Goal: Information Seeking & Learning: Learn about a topic

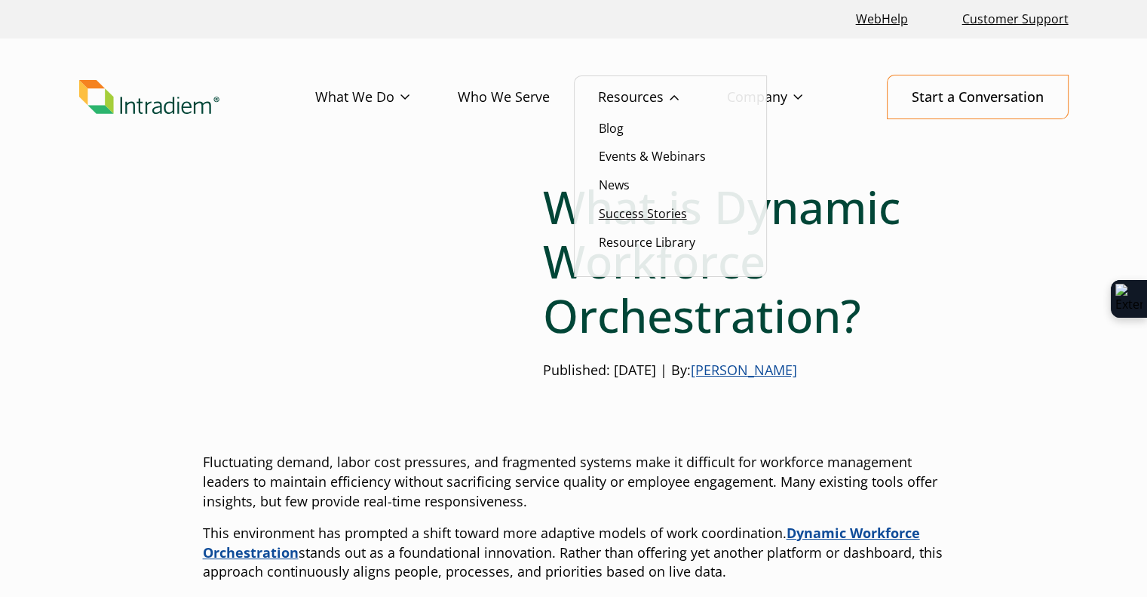
click at [635, 207] on link "Success Stories" at bounding box center [643, 213] width 88 height 17
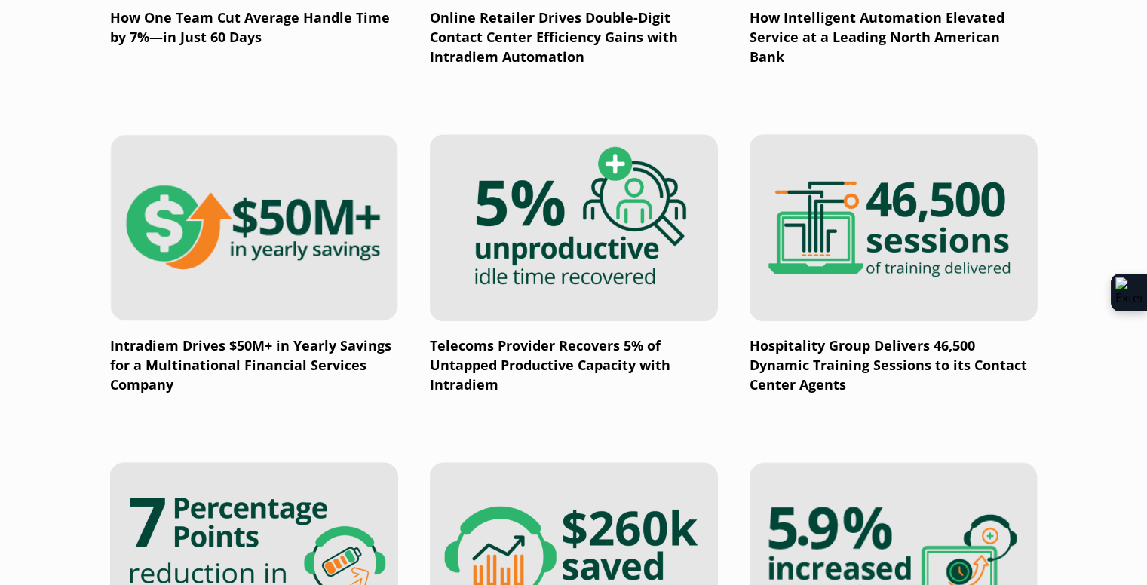
scroll to position [1508, 0]
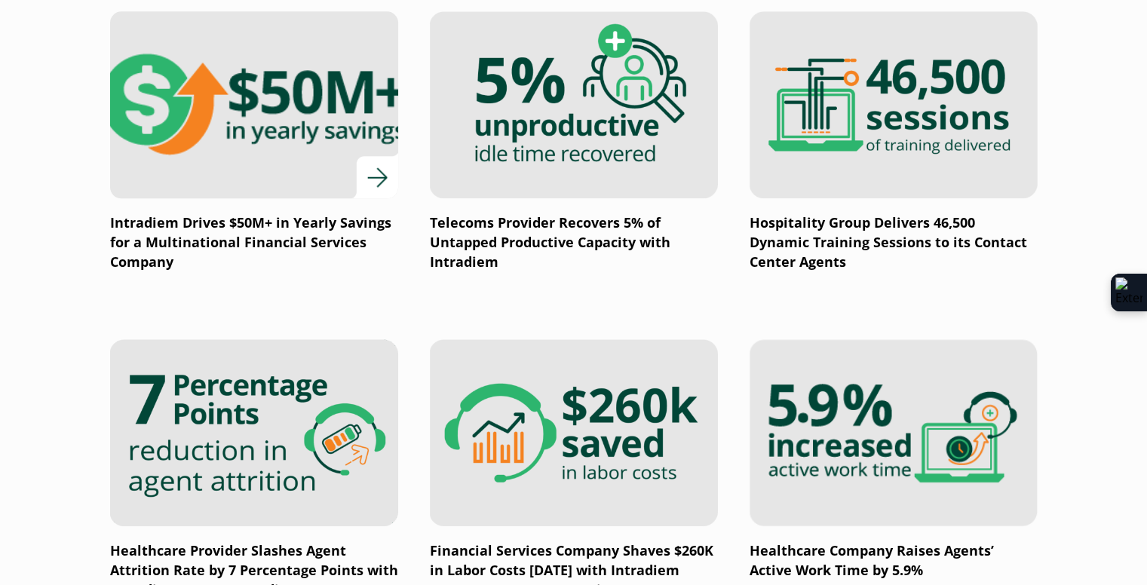
click at [287, 108] on img at bounding box center [253, 104] width 345 height 225
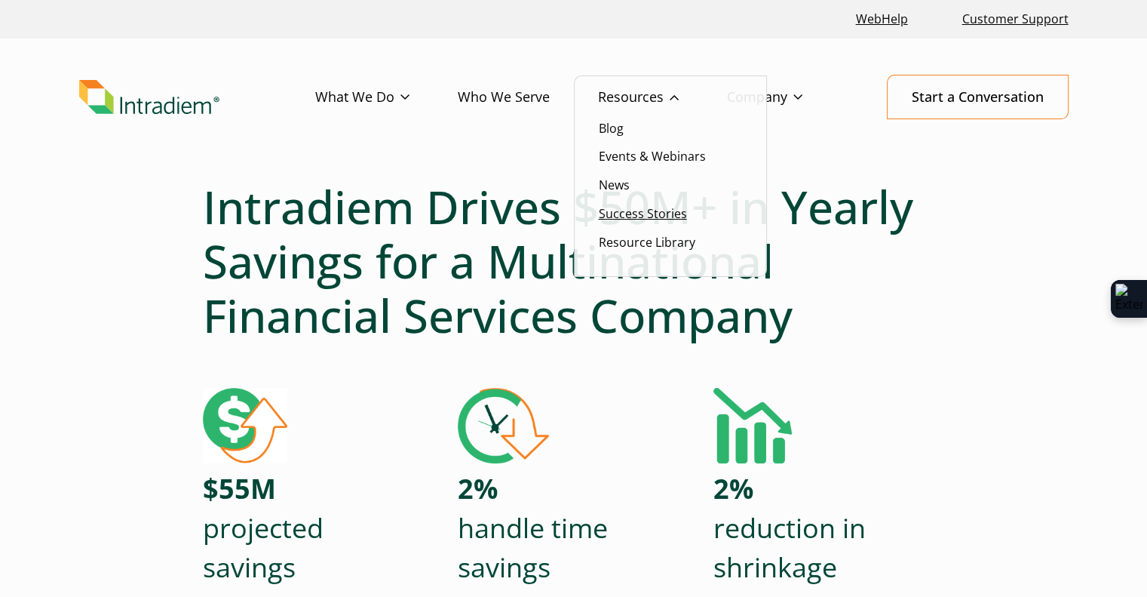
click at [646, 216] on link "Success Stories" at bounding box center [643, 213] width 88 height 17
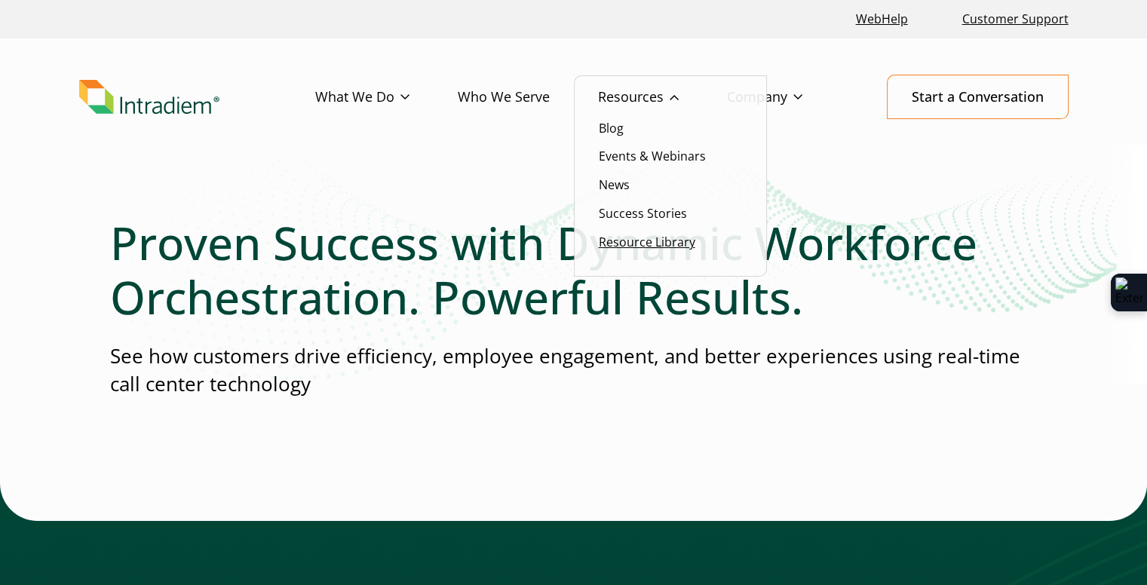
click at [637, 244] on link "Resource Library" at bounding box center [647, 242] width 97 height 17
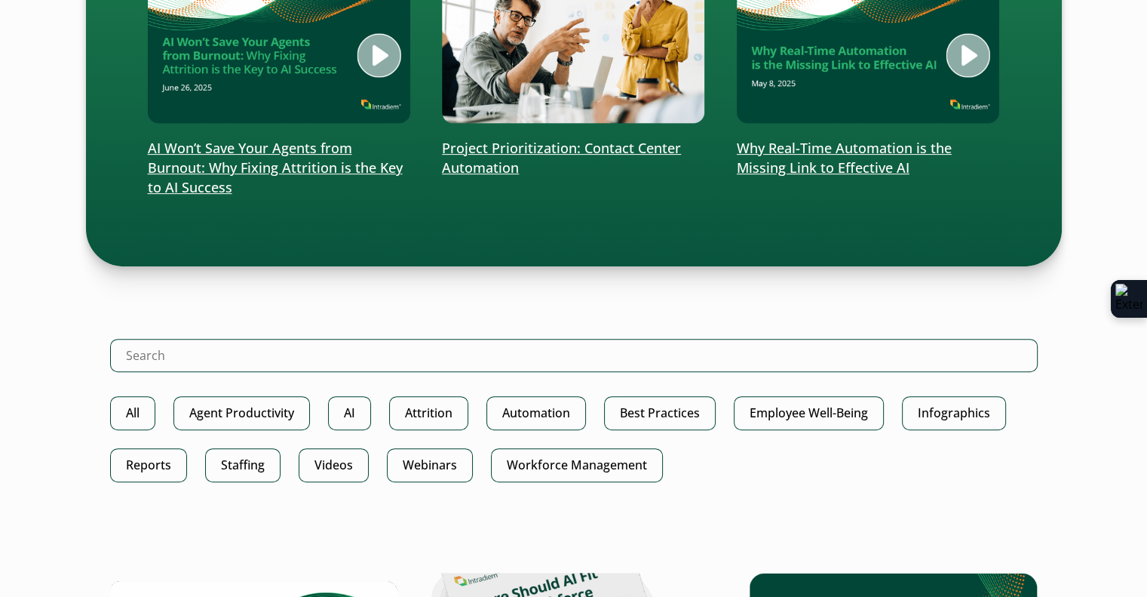
scroll to position [528, 0]
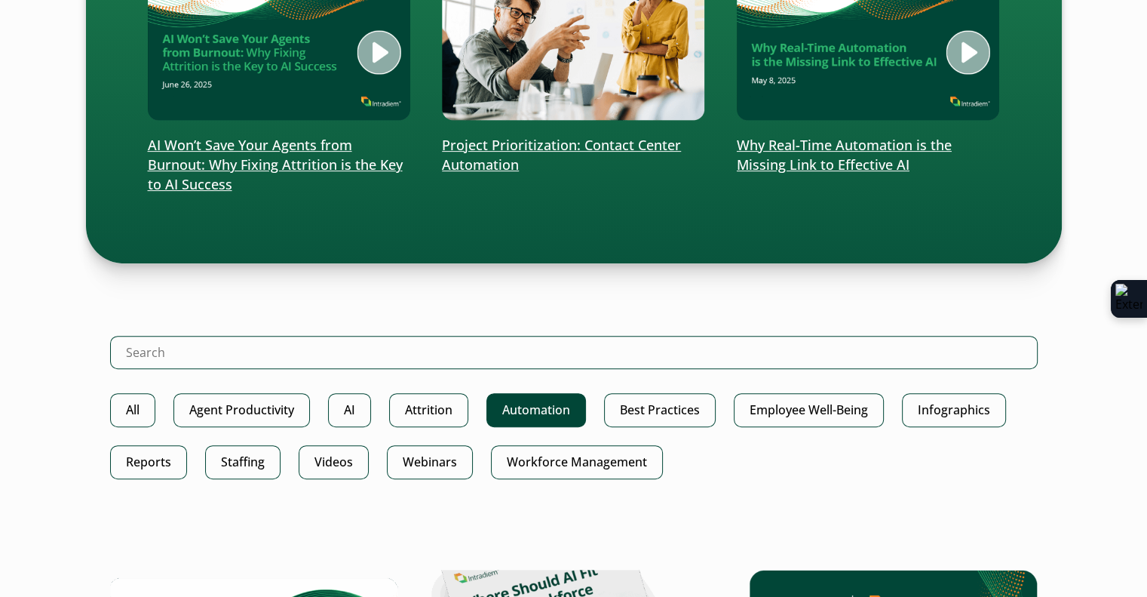
click at [531, 404] on link "Automation" at bounding box center [536, 410] width 100 height 34
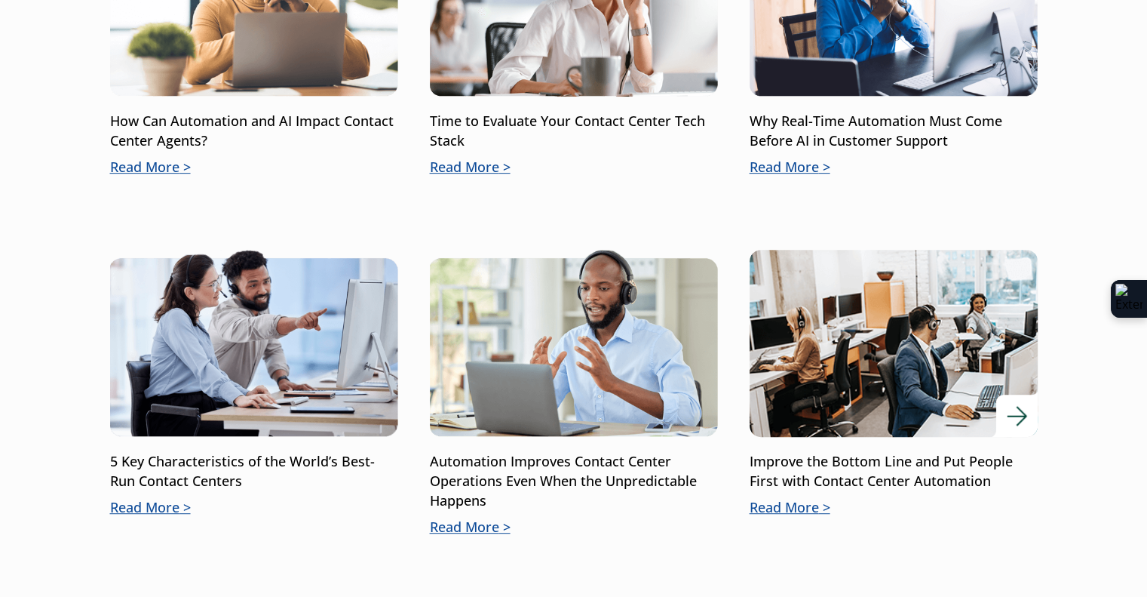
scroll to position [830, 0]
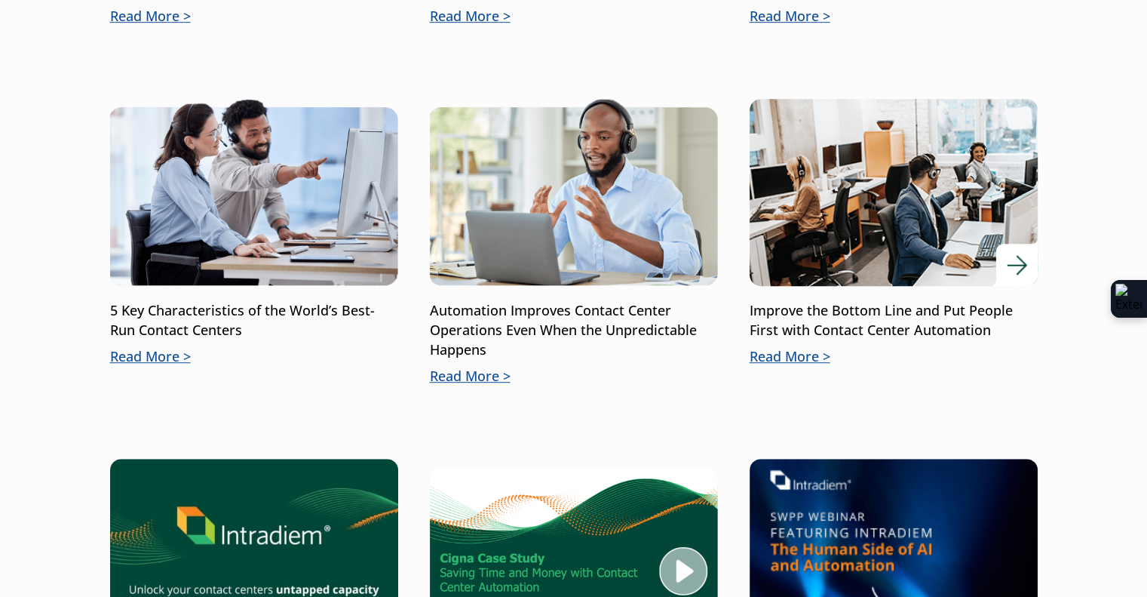
click at [875, 322] on p "Improve the Bottom Line and Put People First with Contact Center Automation" at bounding box center [894, 320] width 288 height 39
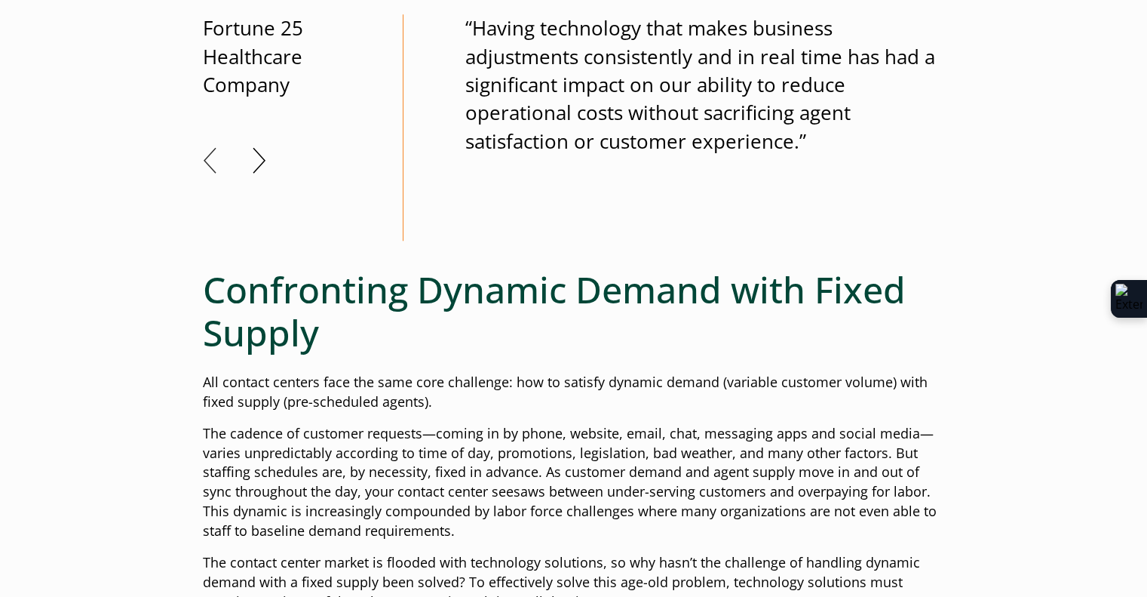
scroll to position [1282, 0]
